Goal: Task Accomplishment & Management: Manage account settings

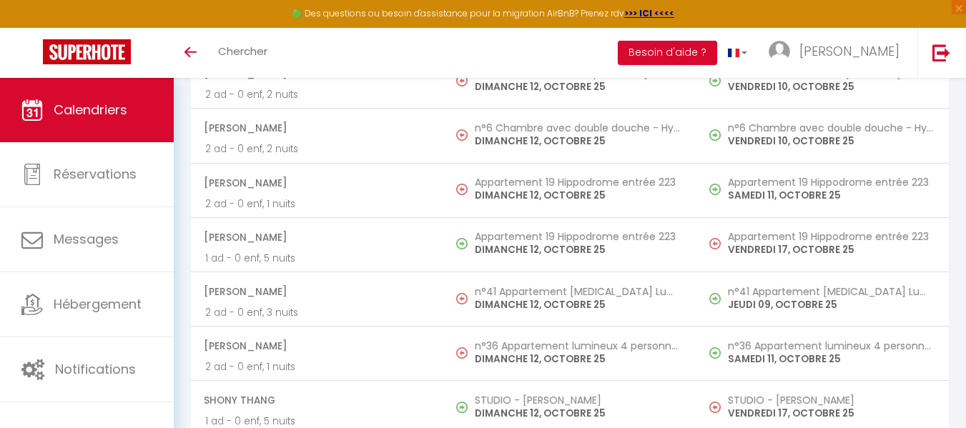
scroll to position [7827, 0]
click at [513, 247] on p "DIMANCHE 12, OCTOBRE 25" at bounding box center [578, 249] width 207 height 15
select select "OK"
select select "KO"
select select "0"
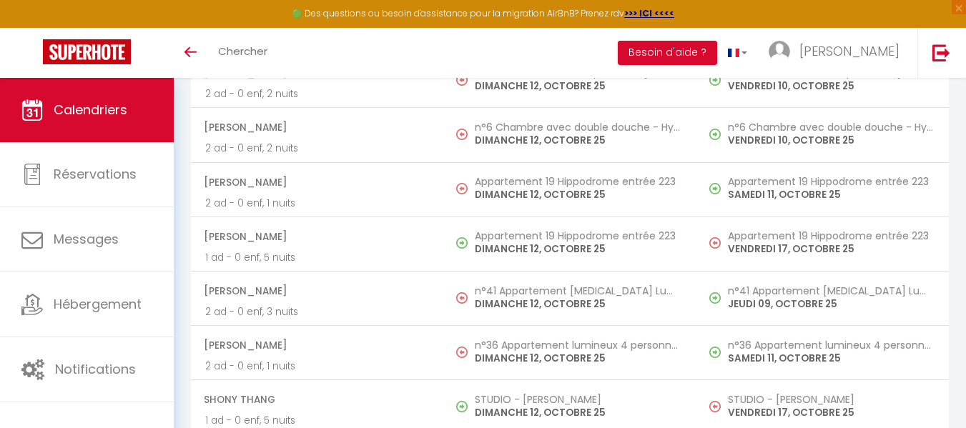
select select "0"
select select "1"
select select
